Goal: Navigation & Orientation: Find specific page/section

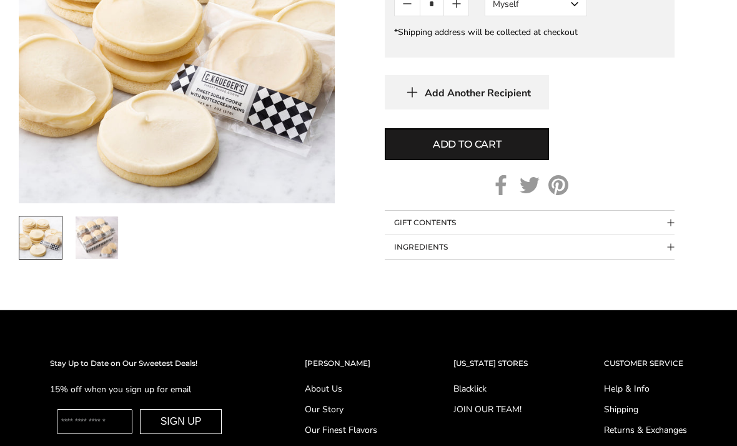
scroll to position [895, 0]
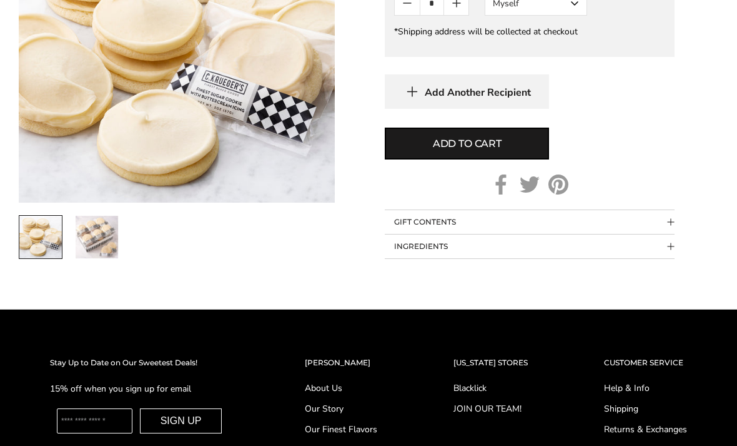
click at [430, 248] on button "INGREDIENTS" at bounding box center [530, 246] width 290 height 24
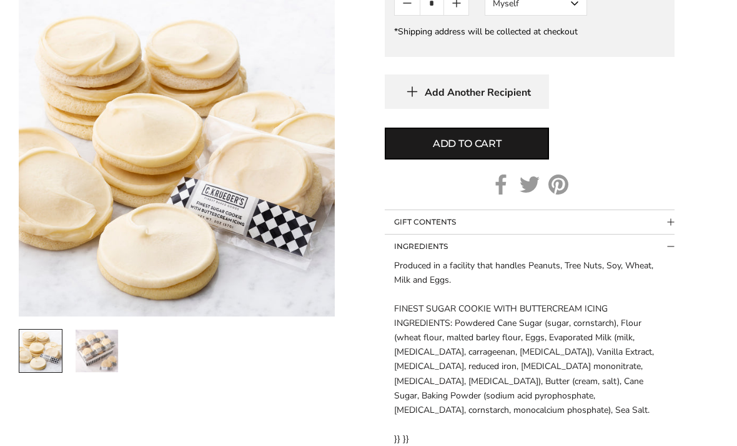
scroll to position [919, 0]
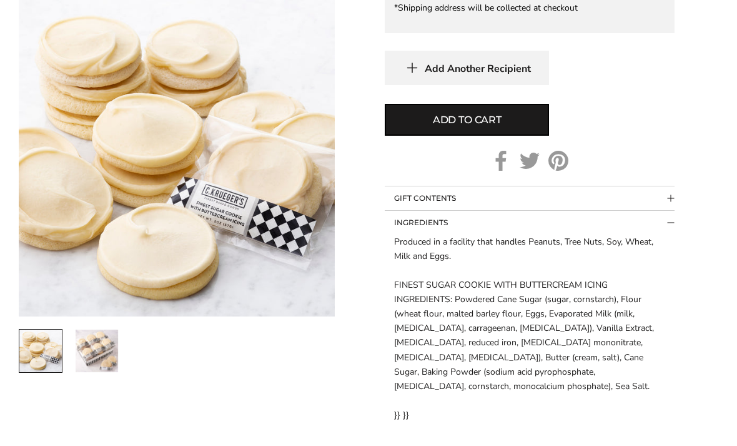
click at [426, 200] on button "GIFT CONTENTS" at bounding box center [530, 198] width 290 height 24
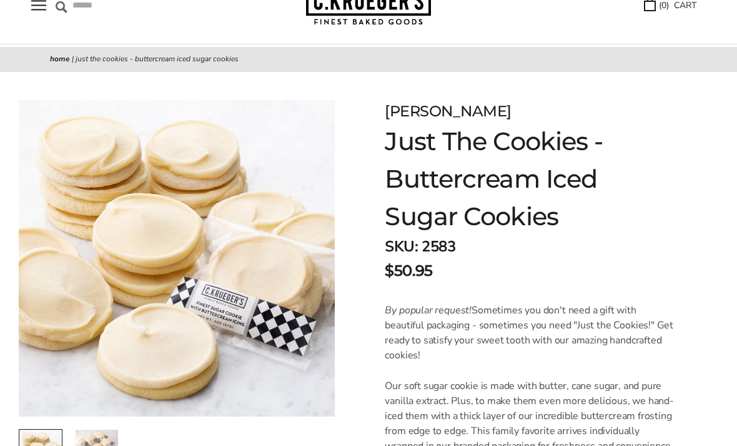
scroll to position [0, 0]
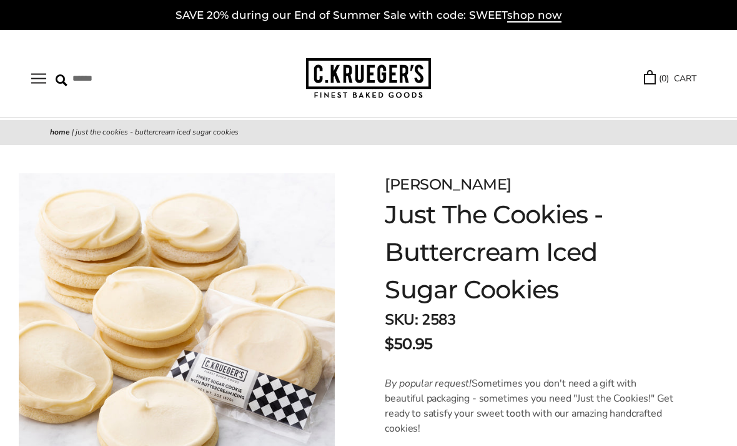
click at [31, 74] on button "Open navigation" at bounding box center [38, 78] width 15 height 11
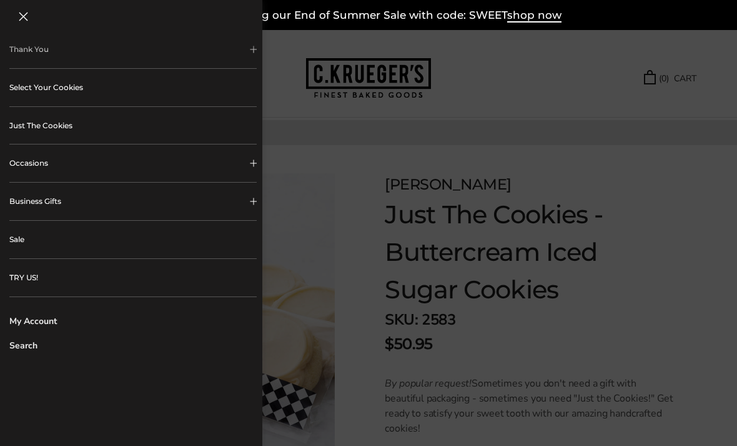
scroll to position [269, 0]
click at [59, 278] on link "TRY US!" at bounding box center [132, 277] width 247 height 37
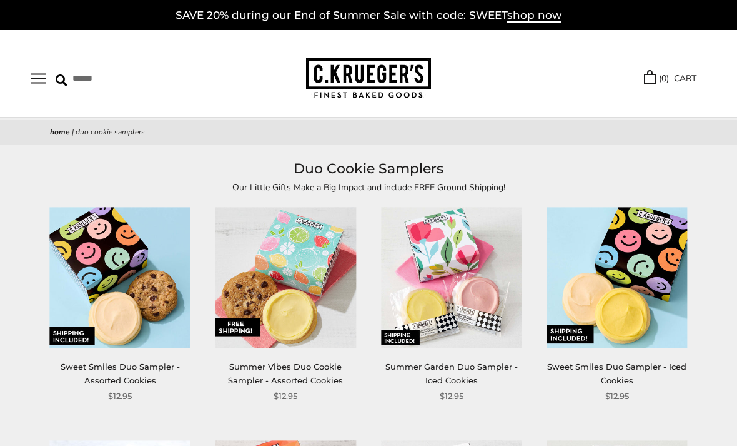
click at [44, 81] on button "Open navigation" at bounding box center [38, 78] width 15 height 11
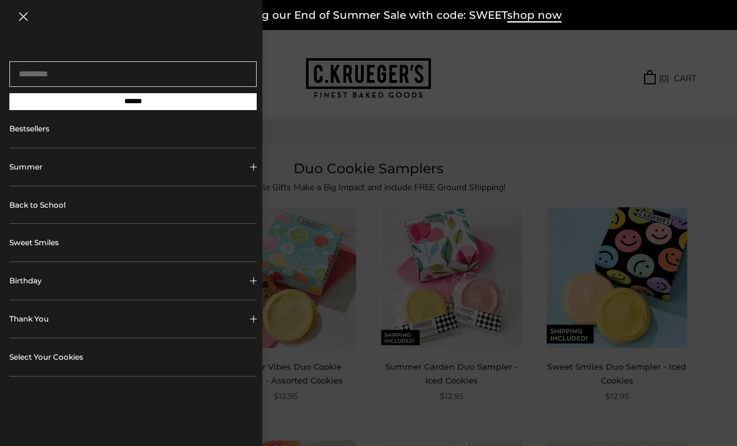
click at [25, 21] on button "Close navigation" at bounding box center [23, 16] width 9 height 9
